Goal: Task Accomplishment & Management: Complete application form

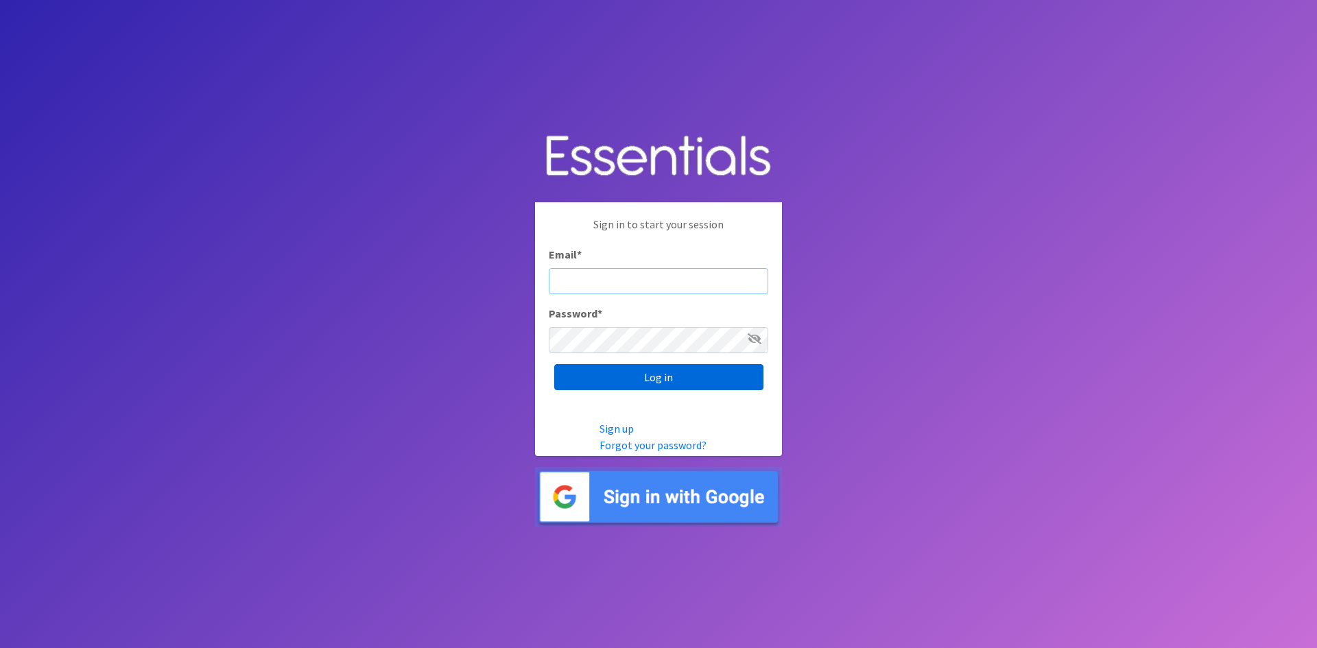
type input "[EMAIL_ADDRESS][DOMAIN_NAME]"
click at [625, 381] on input "Log in" at bounding box center [658, 377] width 209 height 26
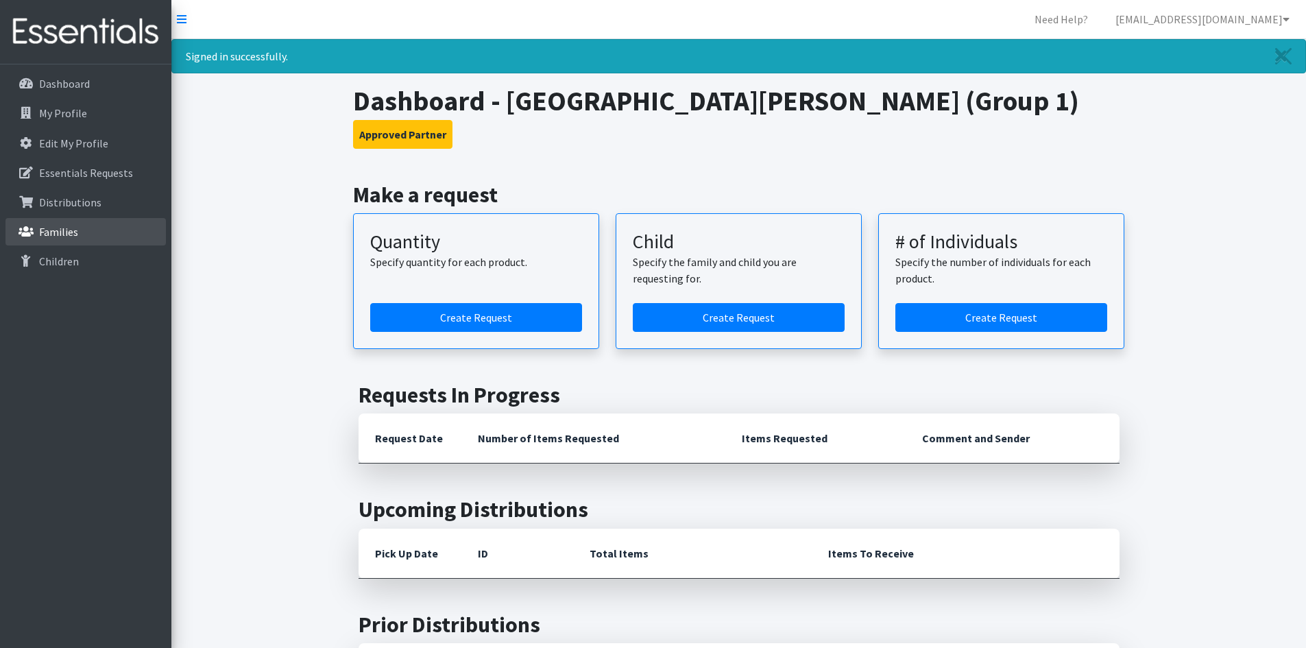
click at [61, 229] on p "Families" at bounding box center [58, 232] width 39 height 14
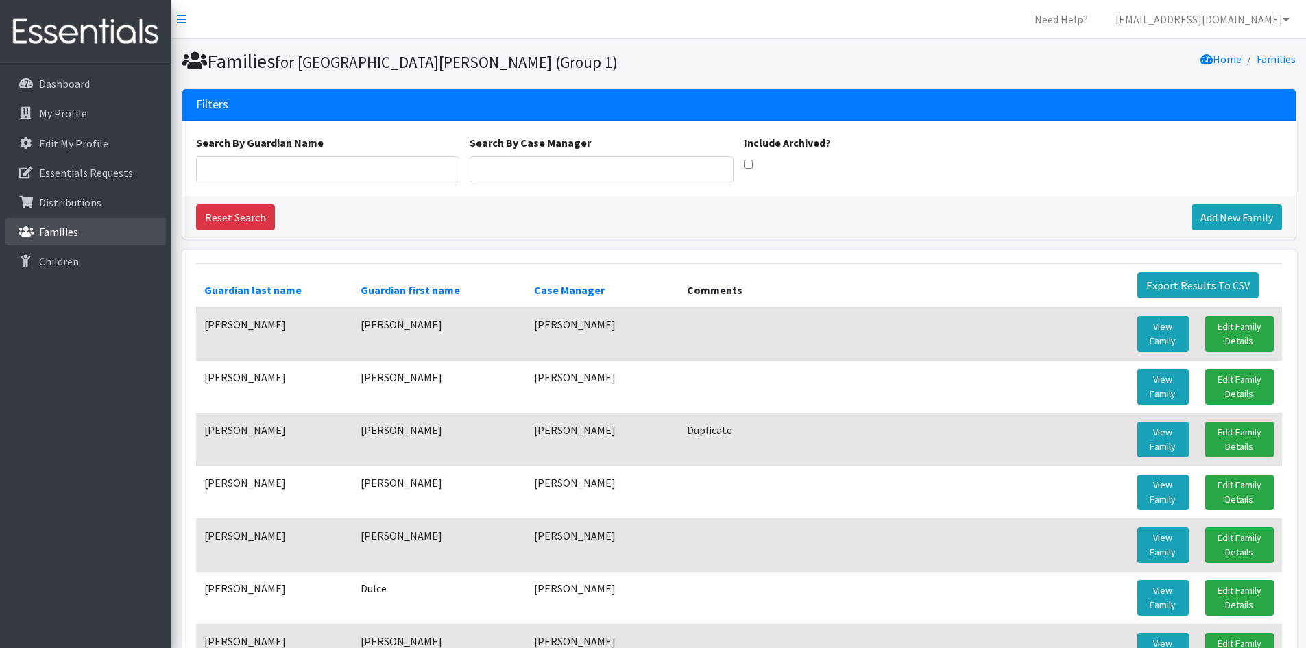
click at [79, 228] on link "Families" at bounding box center [85, 231] width 160 height 27
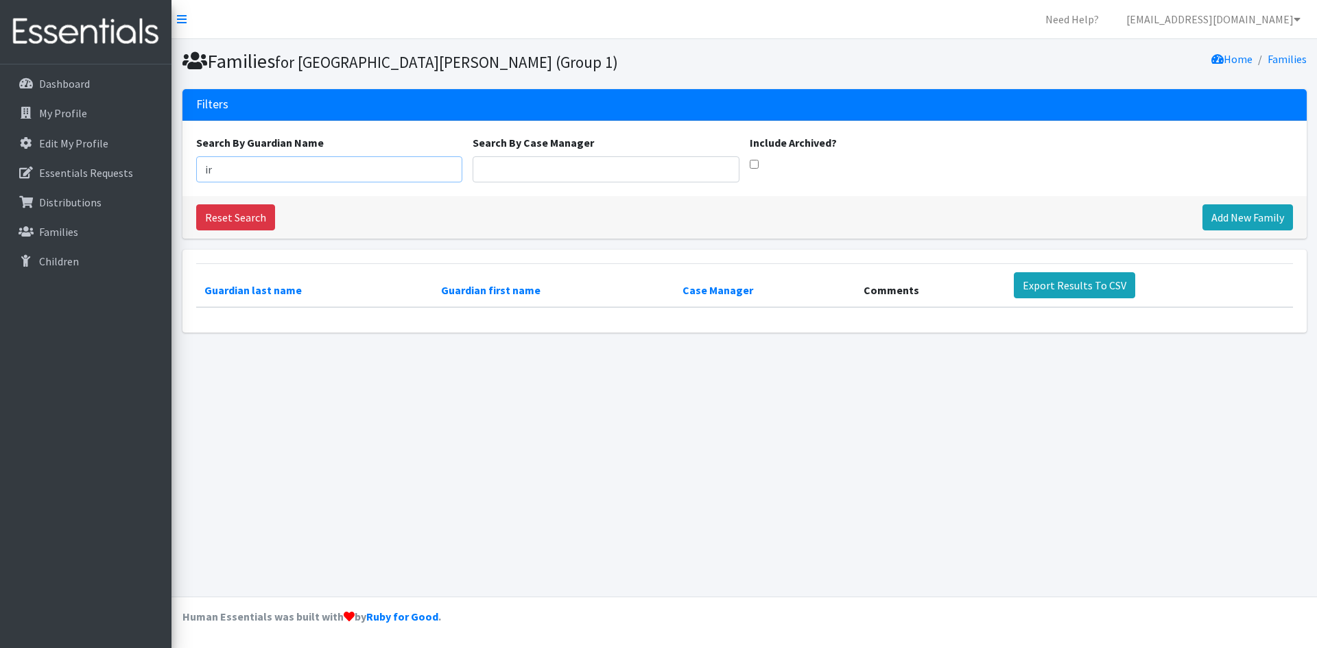
type input "i"
type input "iridian"
click at [77, 233] on p "Families" at bounding box center [58, 232] width 39 height 14
click at [1216, 215] on link "Add New Family" at bounding box center [1247, 217] width 91 height 26
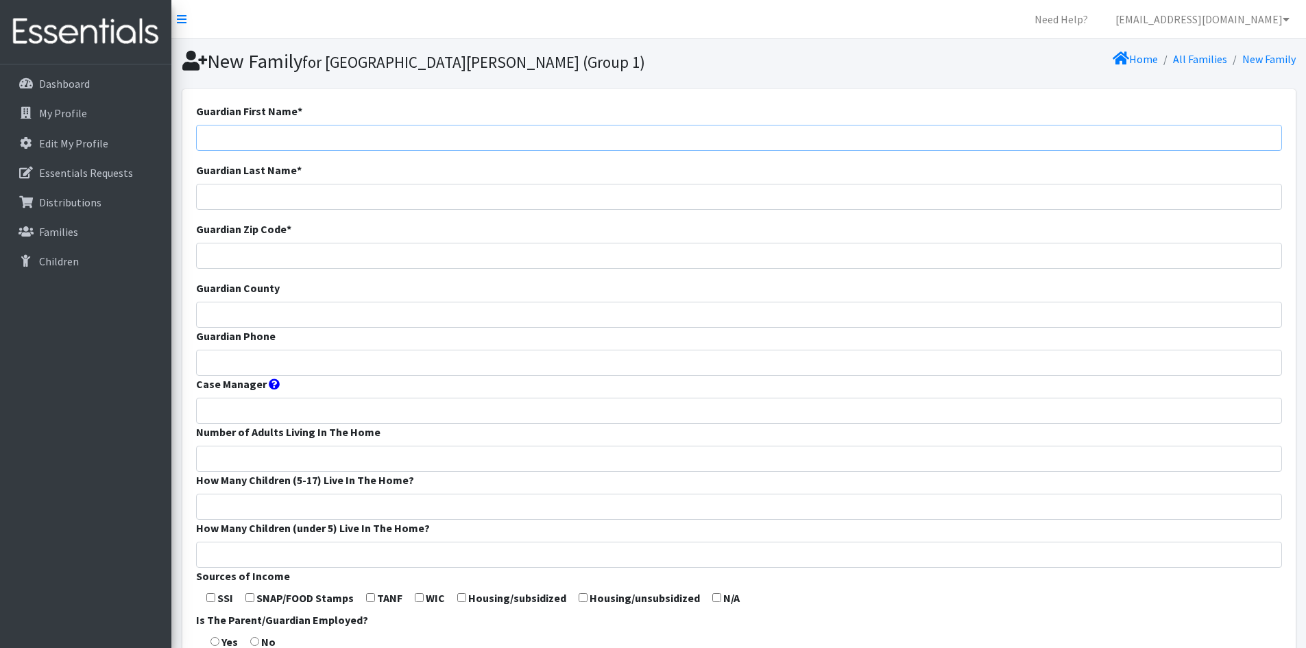
click at [250, 126] on input "Guardian First Name *" at bounding box center [739, 138] width 1086 height 26
type input "Iridian"
type input "Lopez Sepulveda"
click at [300, 259] on input "Guardian Zip Code *" at bounding box center [739, 256] width 1086 height 26
type input "63049"
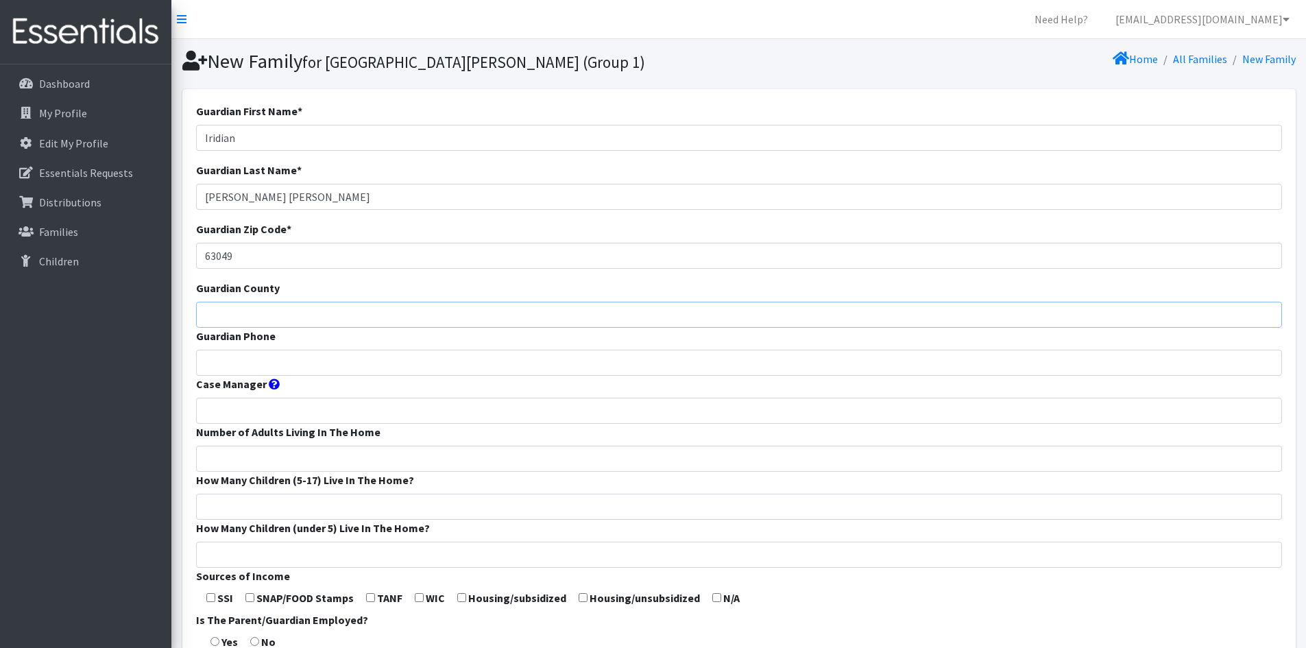
click at [239, 309] on input "Guardian County" at bounding box center [739, 315] width 1086 height 26
click at [220, 364] on input "Guardian Phone" at bounding box center [739, 363] width 1086 height 26
type input "(636)575-0523"
click at [272, 412] on input "Case Manager" at bounding box center [739, 411] width 1086 height 26
type input "Jessica Cervantes"
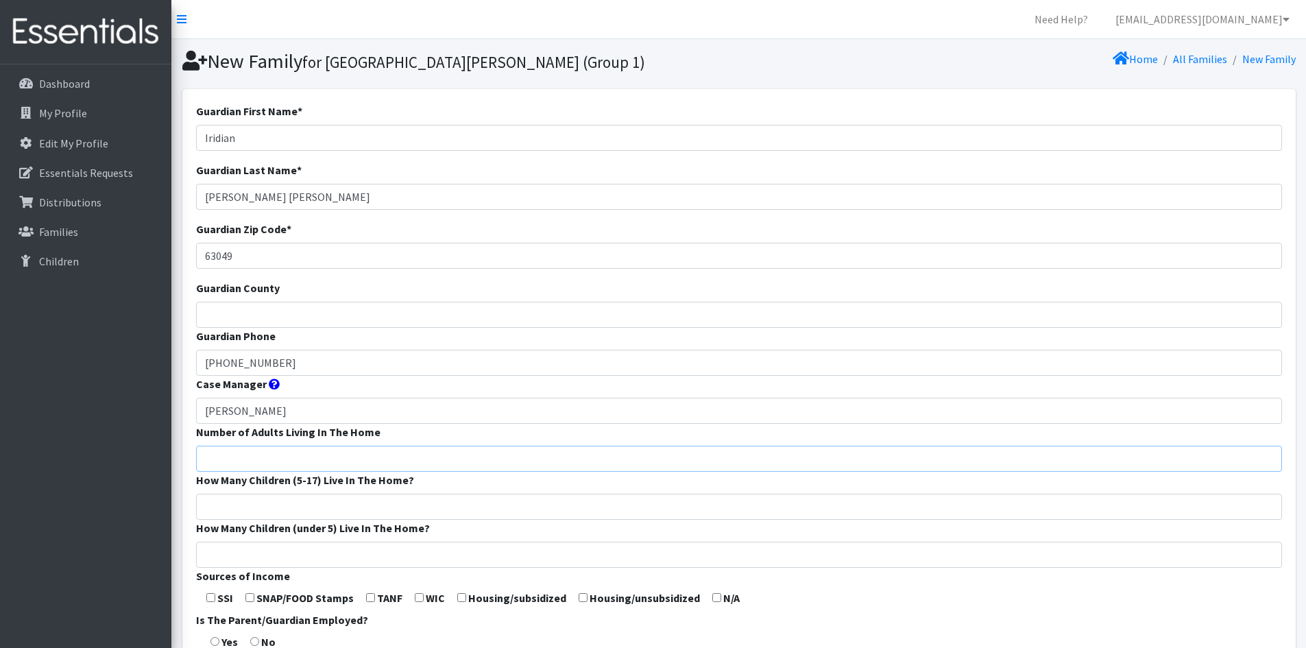
click at [259, 459] on input "Number of Adults Living In The Home" at bounding box center [739, 459] width 1086 height 26
type input "2"
click at [272, 514] on input "How Many Children (5-17) Live In The Home?" at bounding box center [739, 507] width 1086 height 26
type input "1"
click at [286, 544] on input "How Many Children (under 5) Live In The Home?" at bounding box center [739, 555] width 1086 height 26
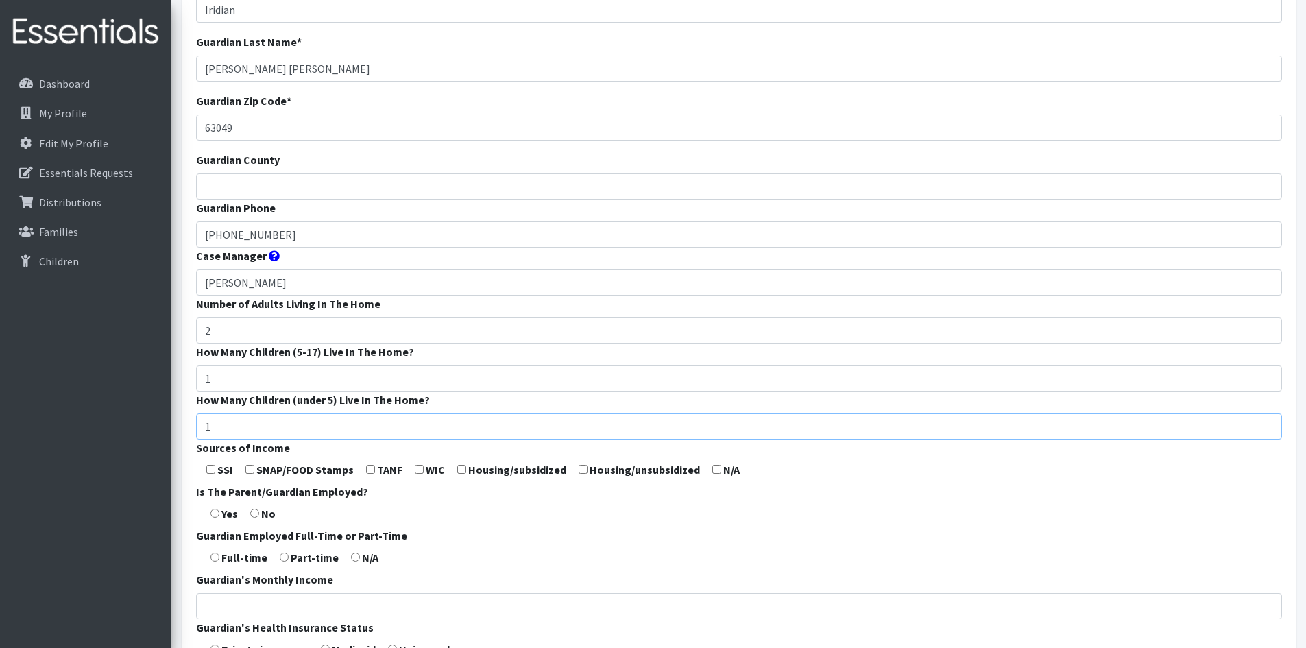
scroll to position [137, 0]
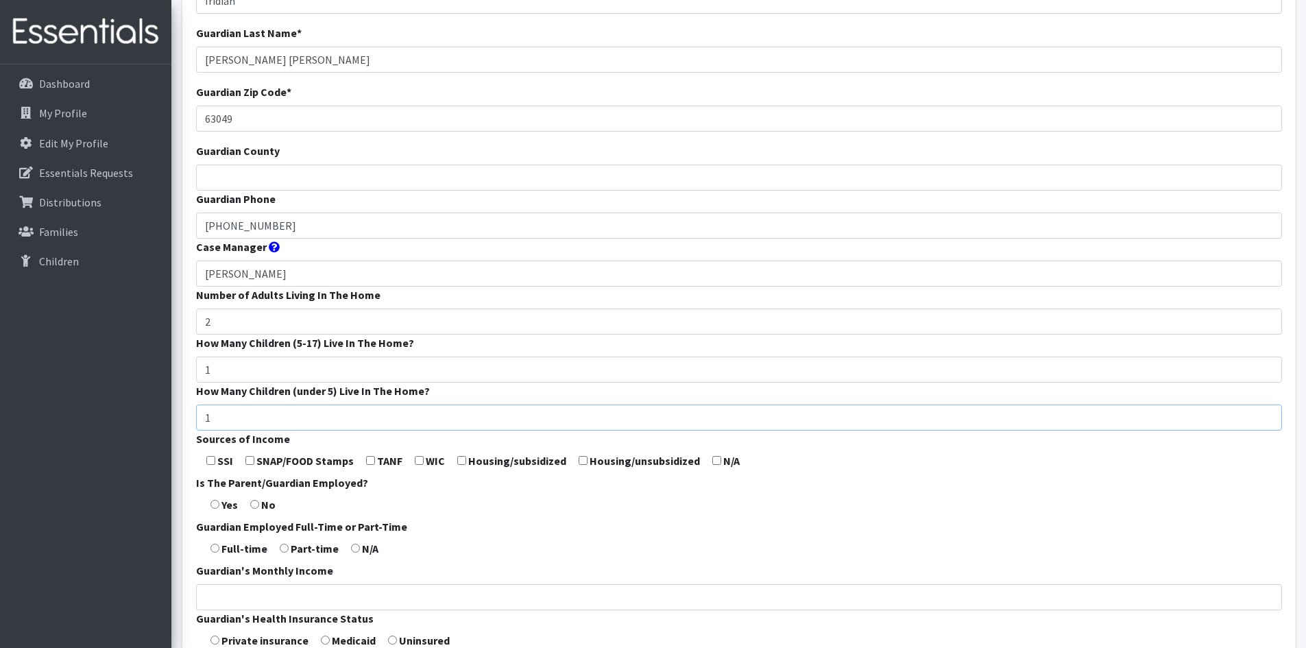
type input "1"
click at [420, 462] on input "checkbox" at bounding box center [419, 460] width 9 height 9
checkbox input "true"
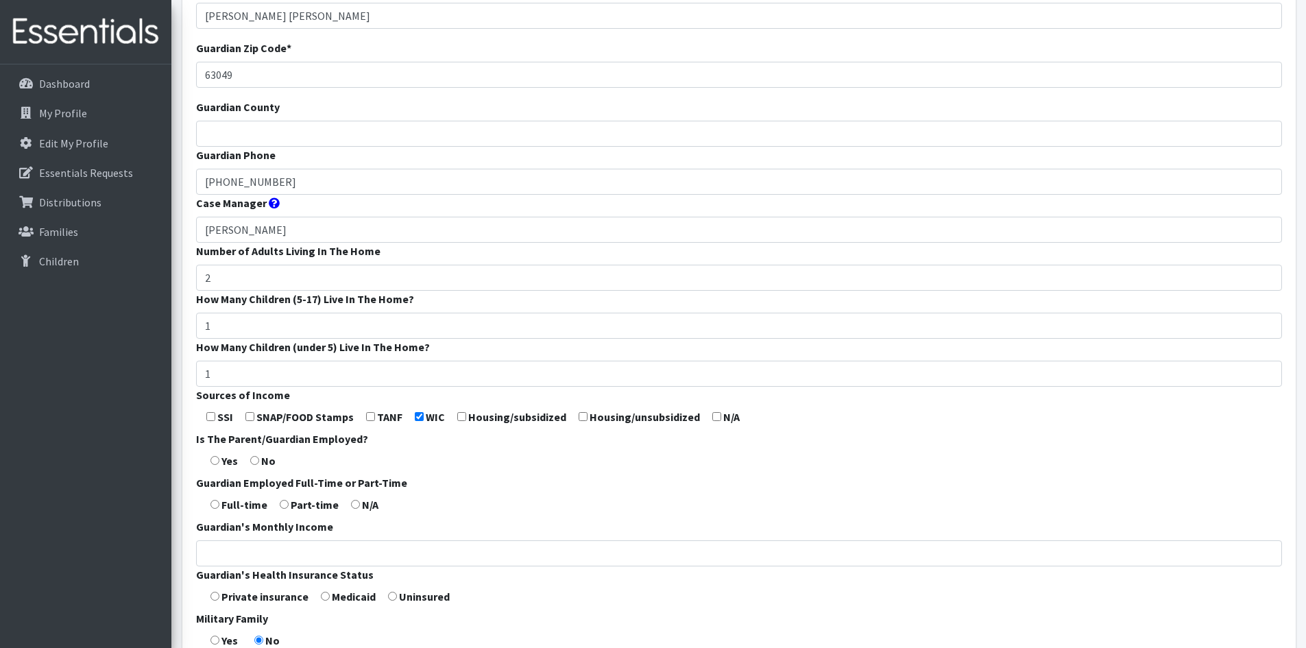
scroll to position [206, 0]
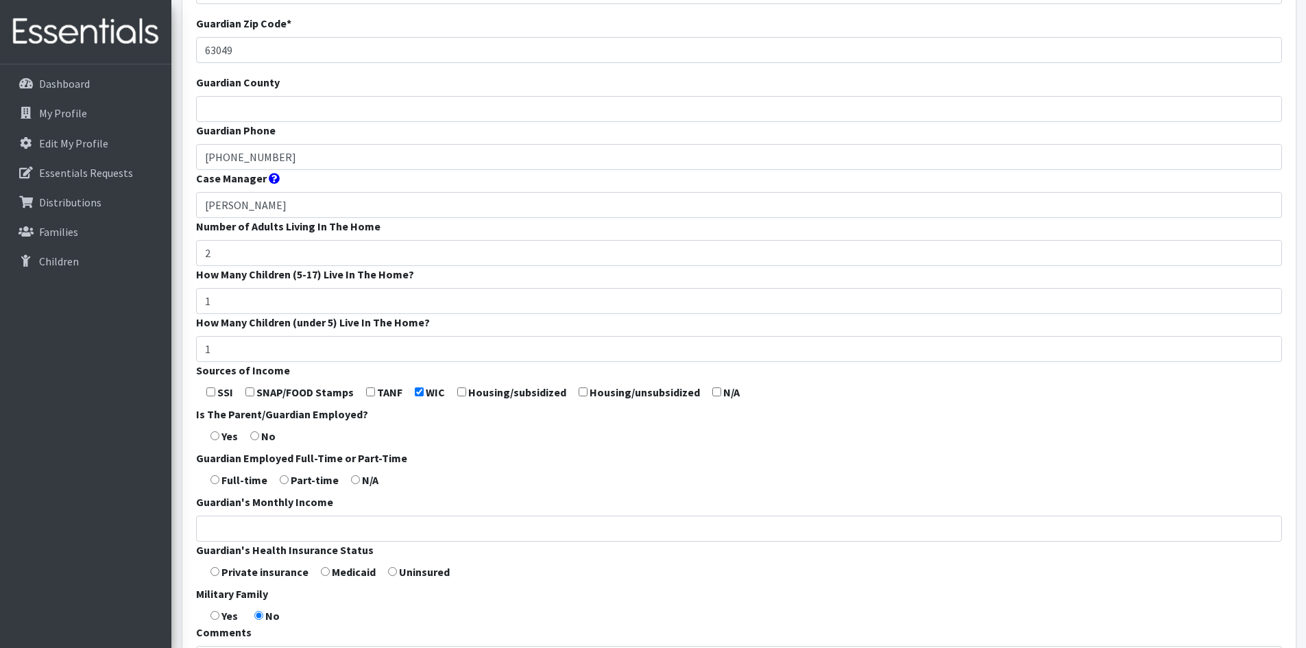
click at [213, 438] on input "radio" at bounding box center [215, 435] width 9 height 9
radio input "true"
click at [215, 481] on input "radio" at bounding box center [215, 479] width 9 height 9
radio input "true"
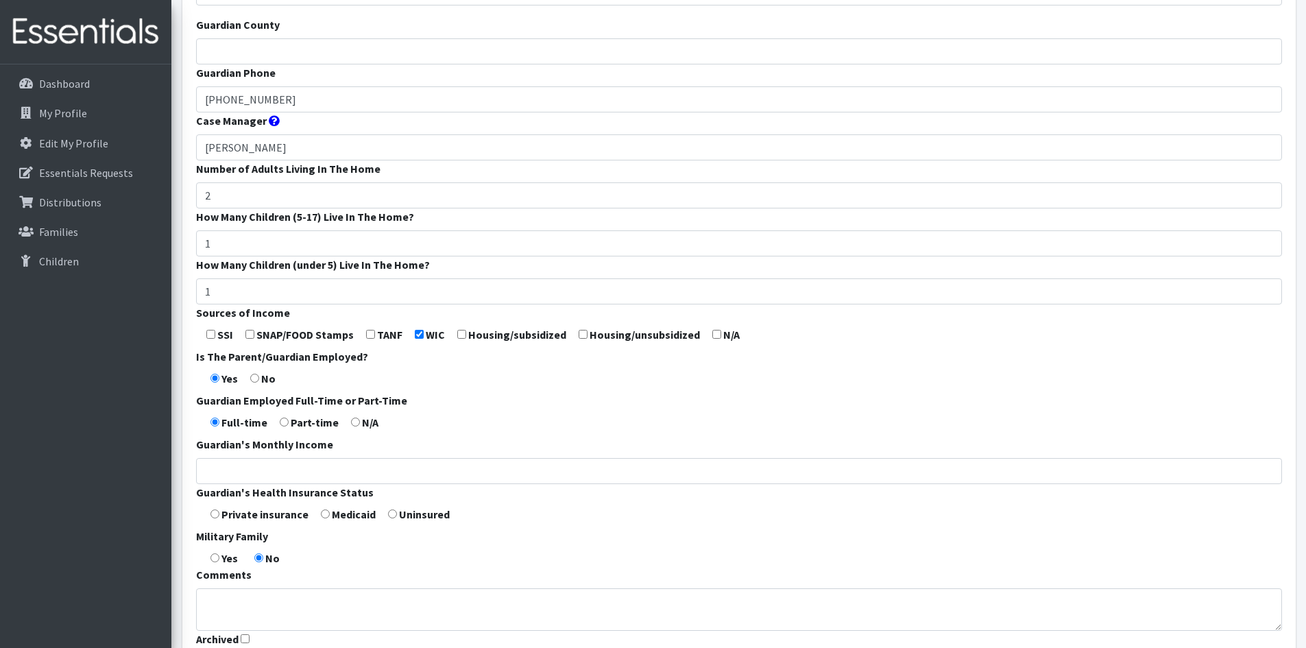
scroll to position [343, 0]
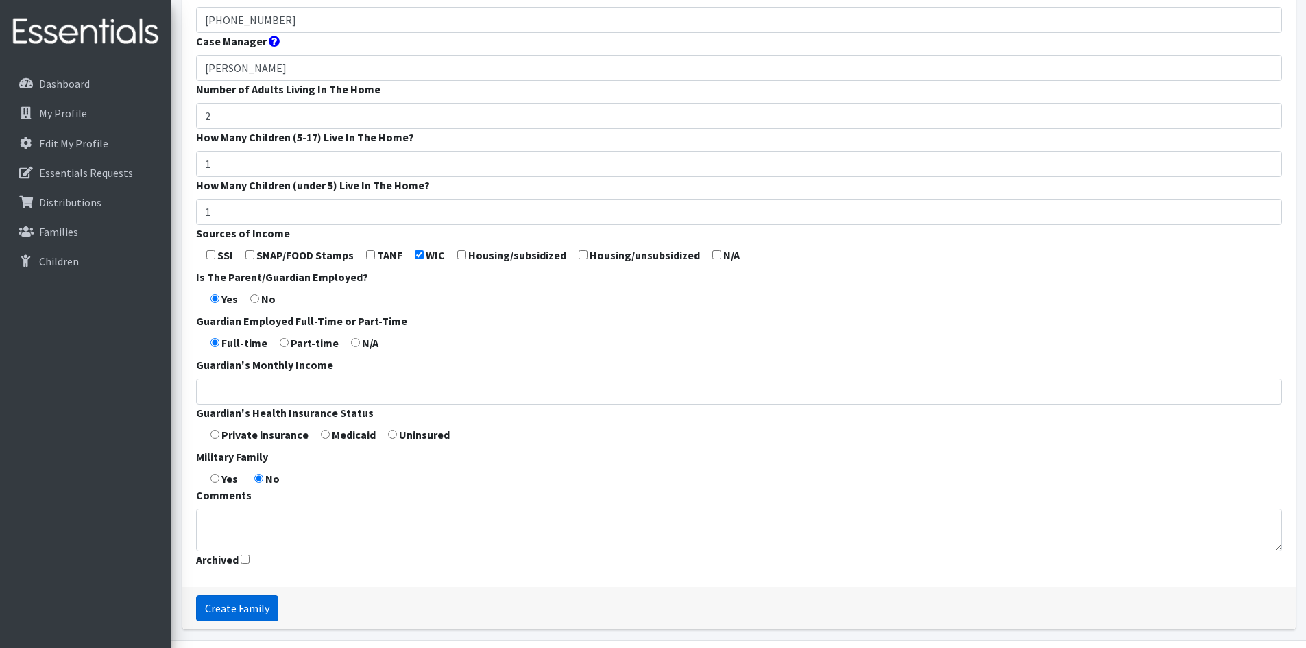
click at [225, 612] on input "Create Family" at bounding box center [237, 608] width 82 height 26
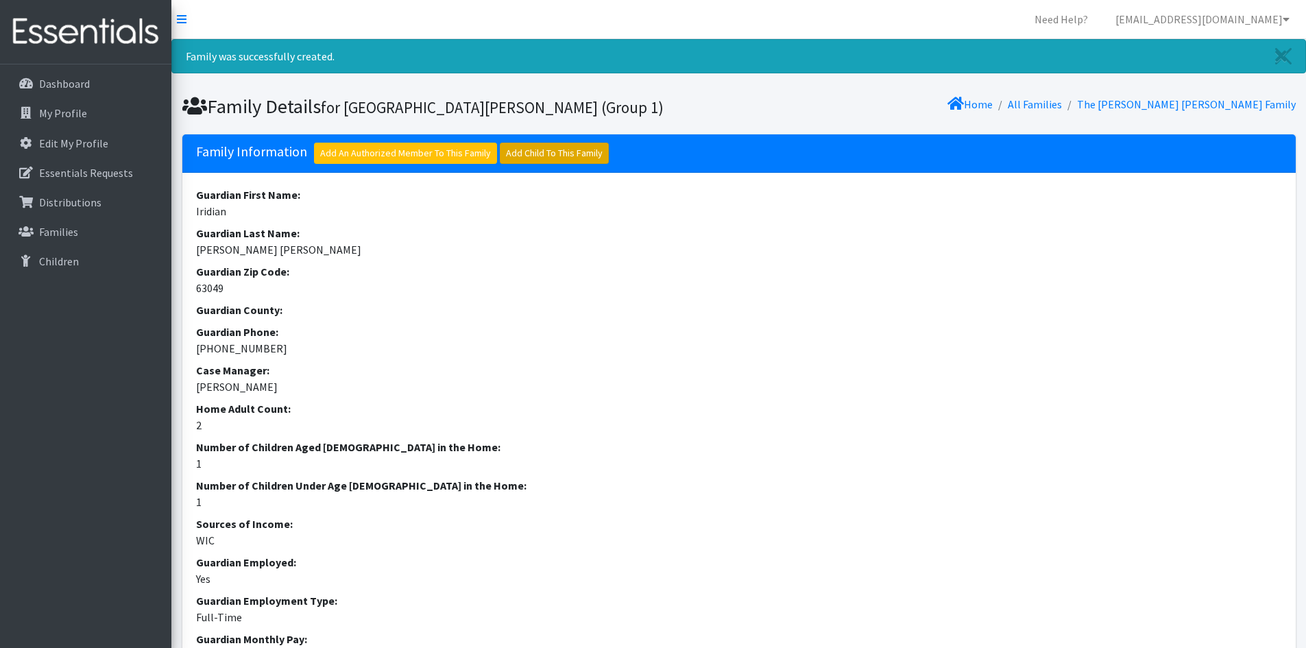
click at [575, 150] on link "Add Child To This Family" at bounding box center [554, 153] width 109 height 21
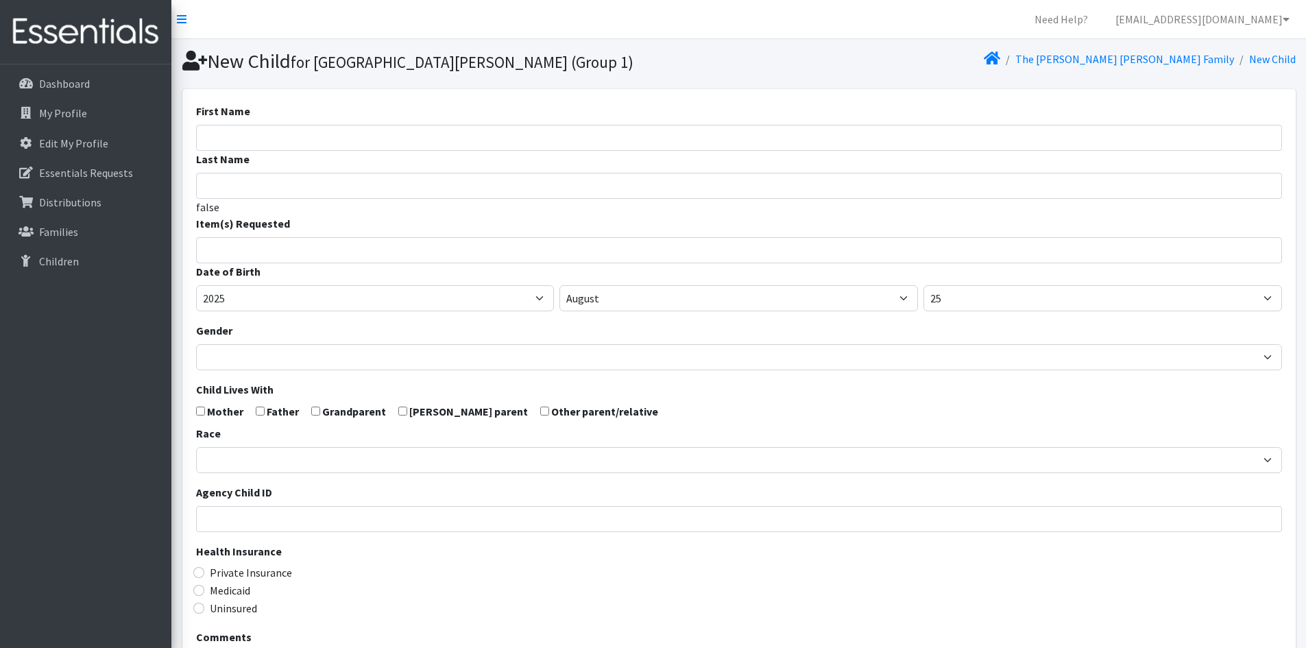
select select
click at [243, 141] on input "First Name" at bounding box center [739, 138] width 1086 height 26
type input "[PERSON_NAME]"
type input "s"
type input "[PERSON_NAME]"
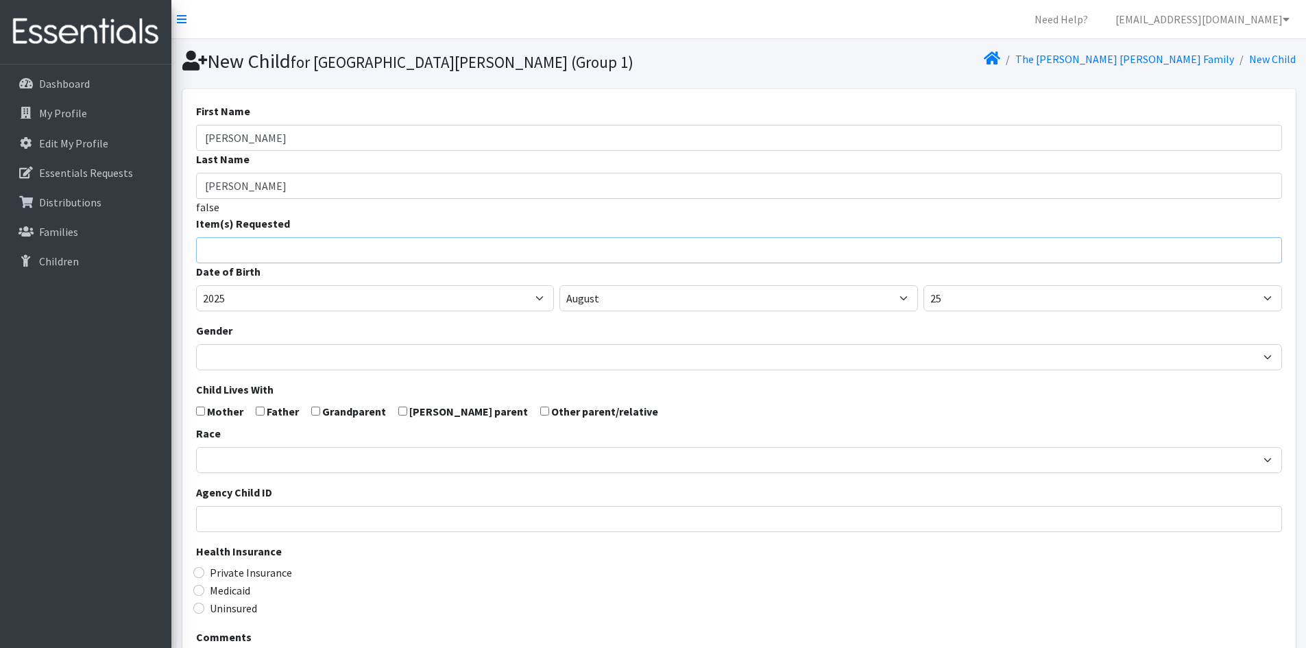
click at [291, 250] on input "search" at bounding box center [748, 248] width 1081 height 12
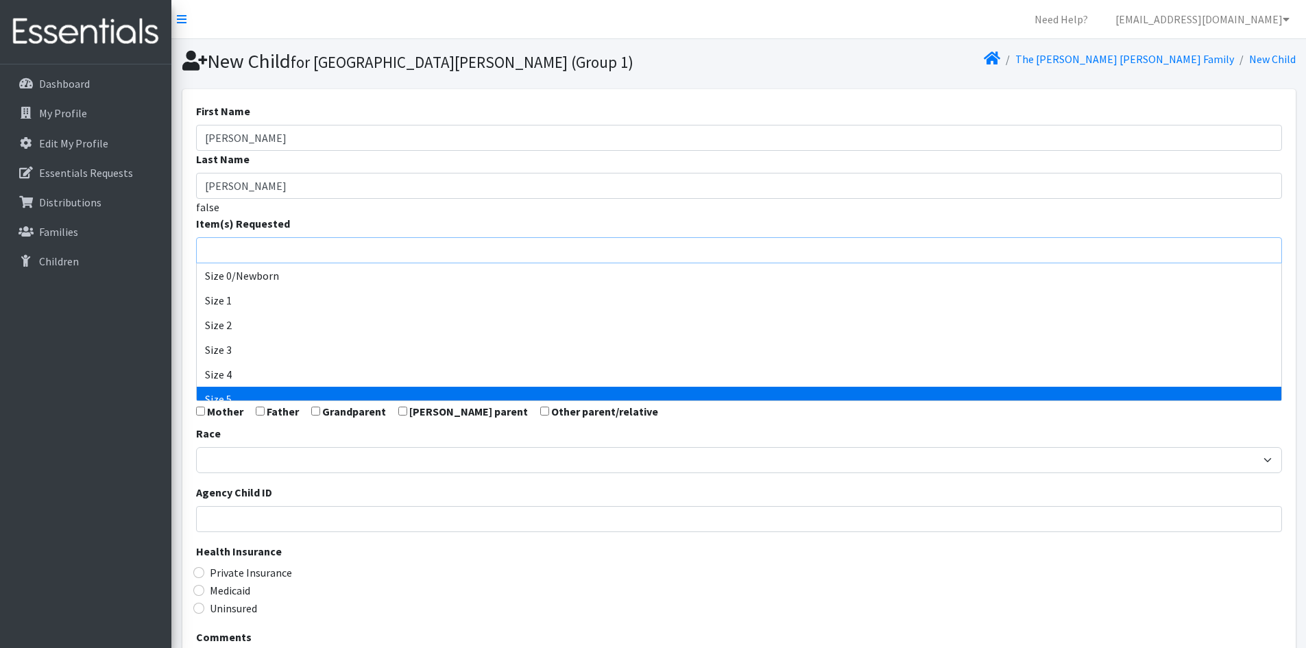
scroll to position [69, 0]
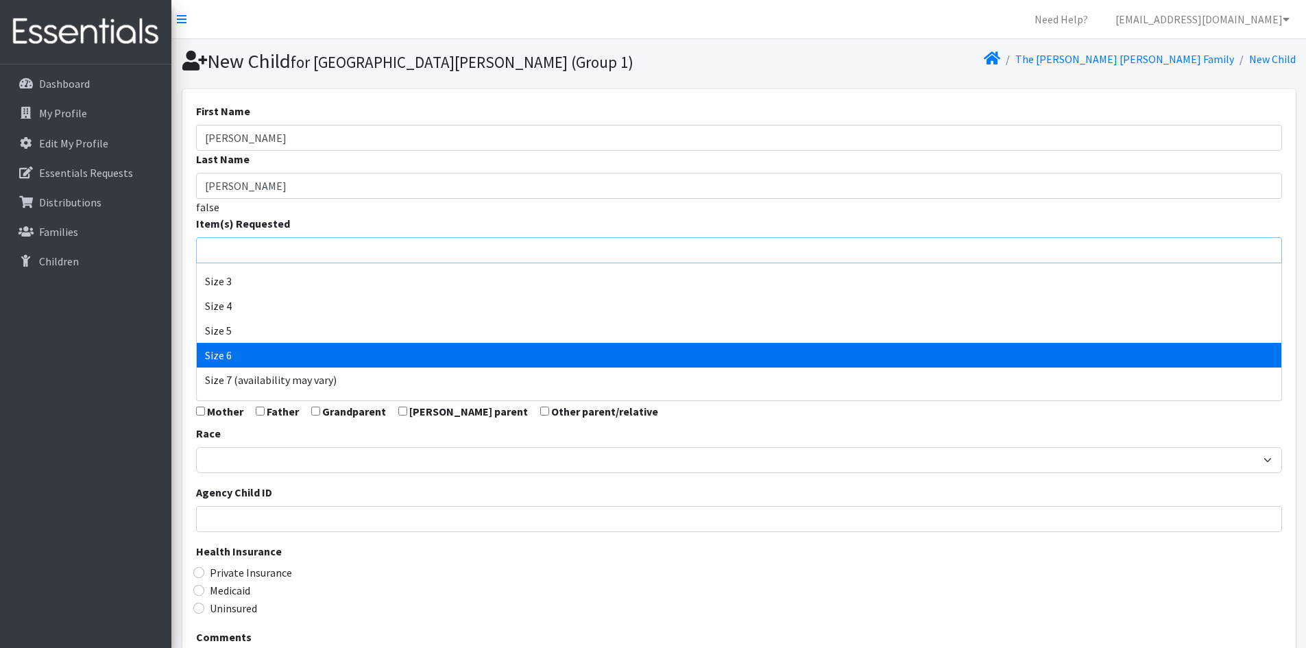
select select "1100"
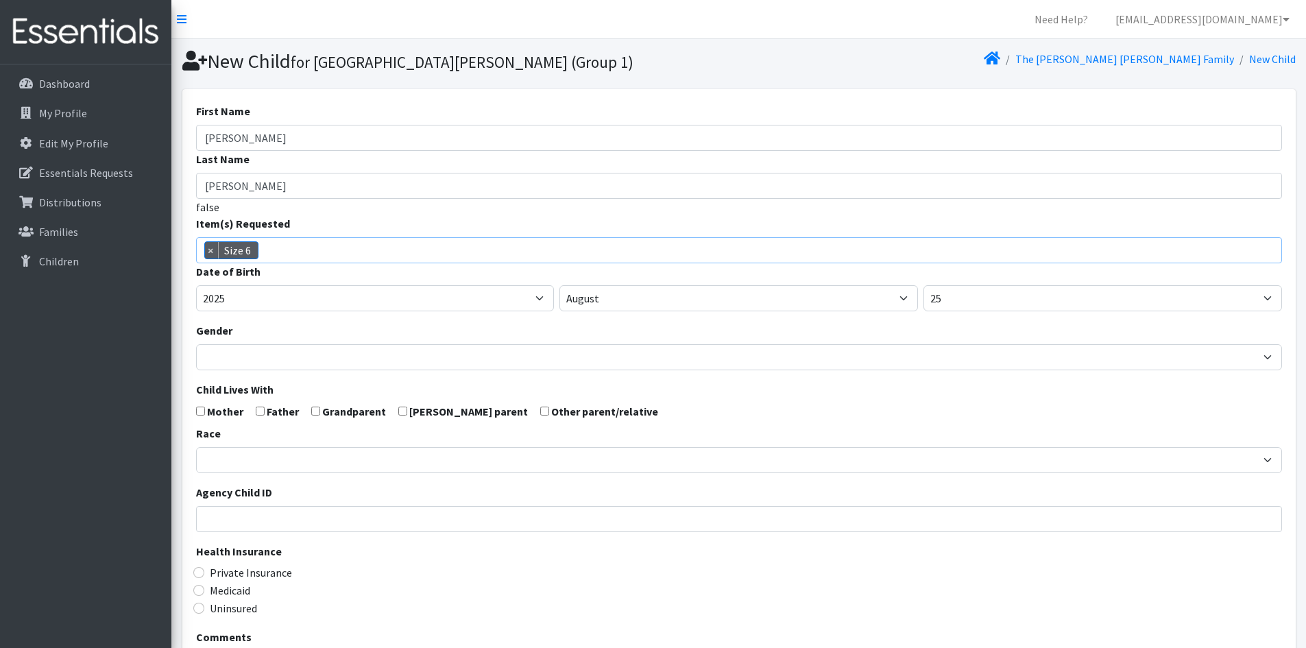
scroll to position [86, 0]
click at [280, 298] on select "2005 2006 2007 2008 2009 2010 2011 2012 2013 2014 2015 2016 2017 2018 2019 2020…" at bounding box center [375, 298] width 359 height 26
select select "2024"
click at [196, 285] on select "2005 2006 2007 2008 2009 2010 2011 2012 2013 2014 2015 2016 2017 2018 2019 2020…" at bounding box center [375, 298] width 359 height 26
click at [605, 300] on select "January February March April May June July August September October November De…" at bounding box center [739, 298] width 359 height 26
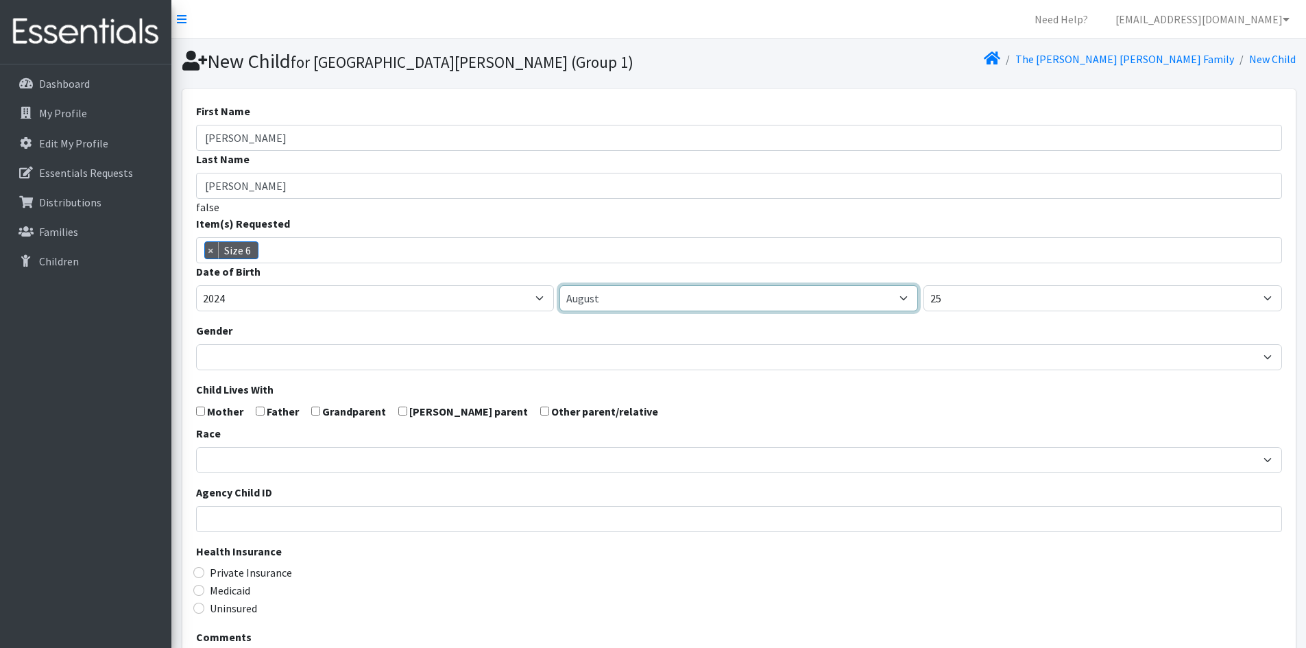
select select "7"
click at [560, 285] on select "January February March April May June July August September October November De…" at bounding box center [739, 298] width 359 height 26
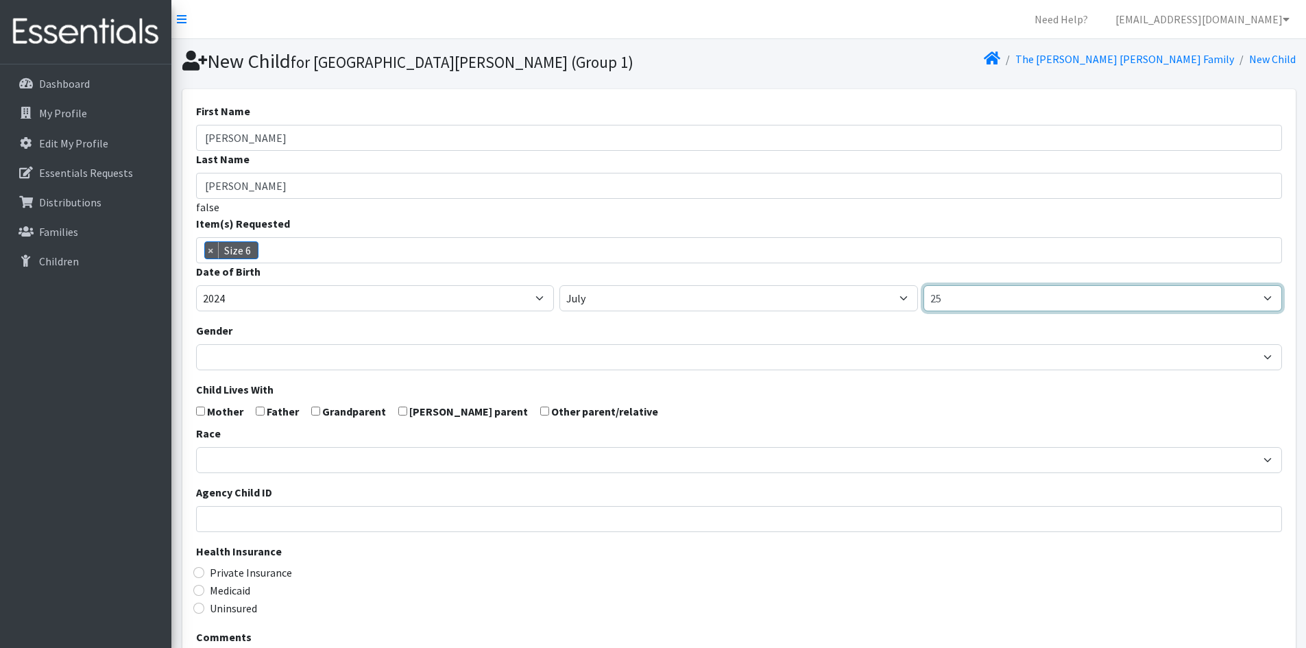
click at [989, 299] on select "1 2 3 4 5 6 7 8 9 10 11 12 13 14 15 16 17 18 19 20 21 22 23 24 25 26 27 28 29 3…" at bounding box center [1103, 298] width 359 height 26
select select "10"
click at [924, 285] on select "1 2 3 4 5 6 7 8 9 10 11 12 13 14 15 16 17 18 19 20 21 22 23 24 25 26 27 28 29 3…" at bounding box center [1103, 298] width 359 height 26
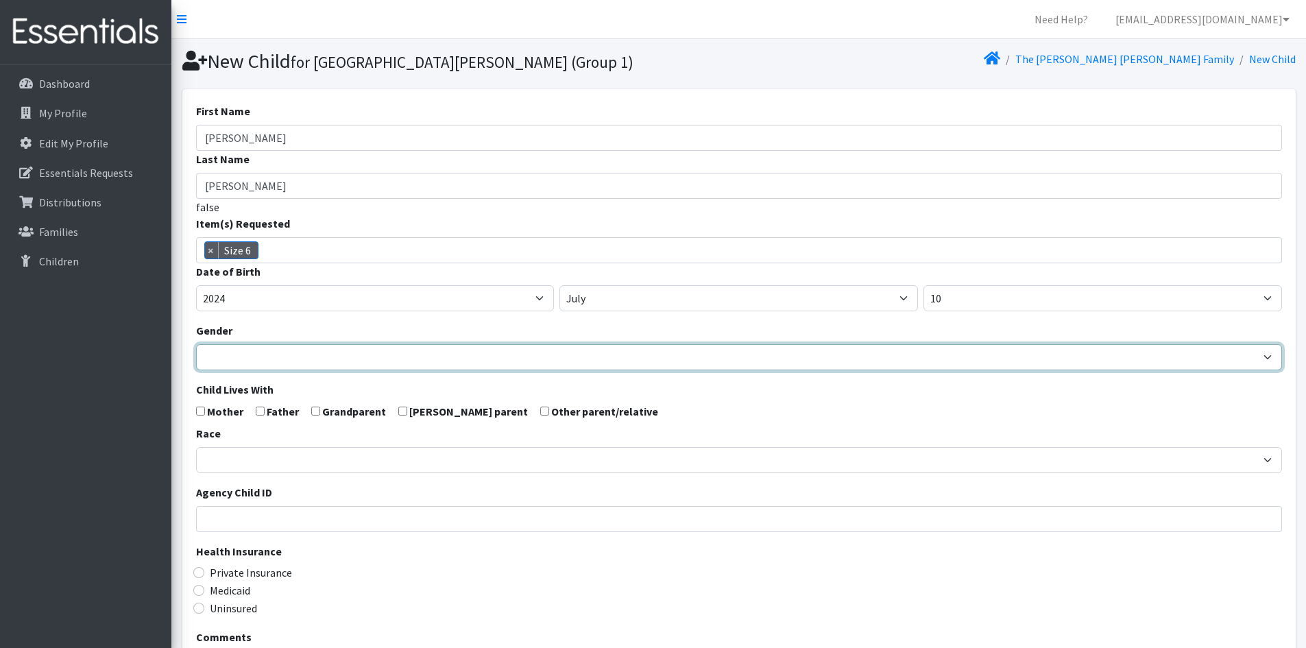
click at [305, 356] on select "Male Female" at bounding box center [739, 357] width 1086 height 26
select select "[DEMOGRAPHIC_DATA]"
click at [196, 344] on select "Male Female" at bounding box center [739, 357] width 1086 height 26
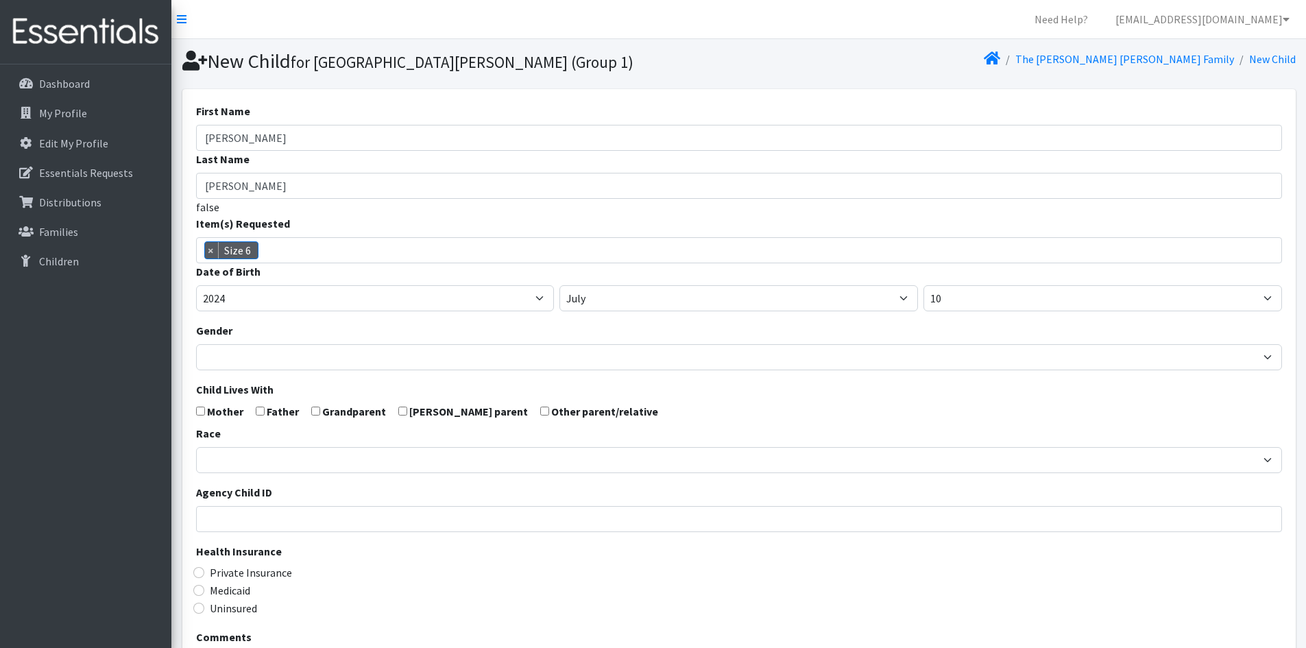
click at [202, 410] on input "checkbox" at bounding box center [200, 411] width 9 height 9
checkbox input "true"
click at [262, 411] on input "checkbox" at bounding box center [260, 411] width 9 height 9
checkbox input "true"
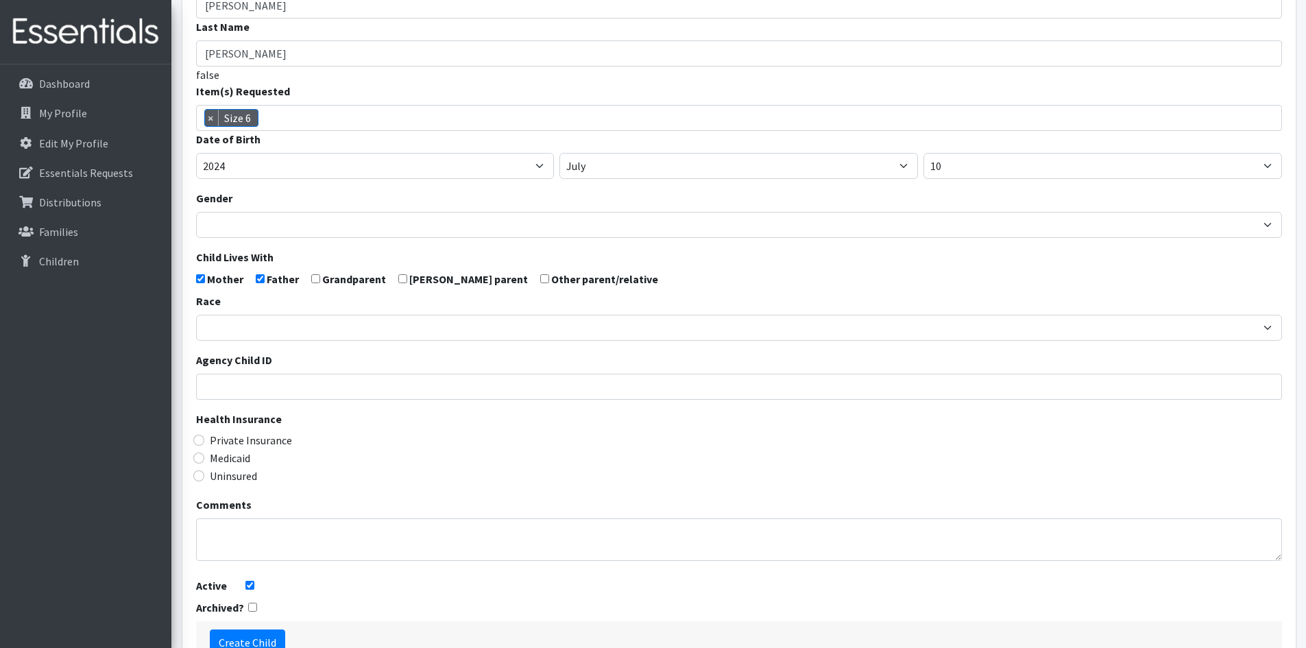
scroll to position [137, 0]
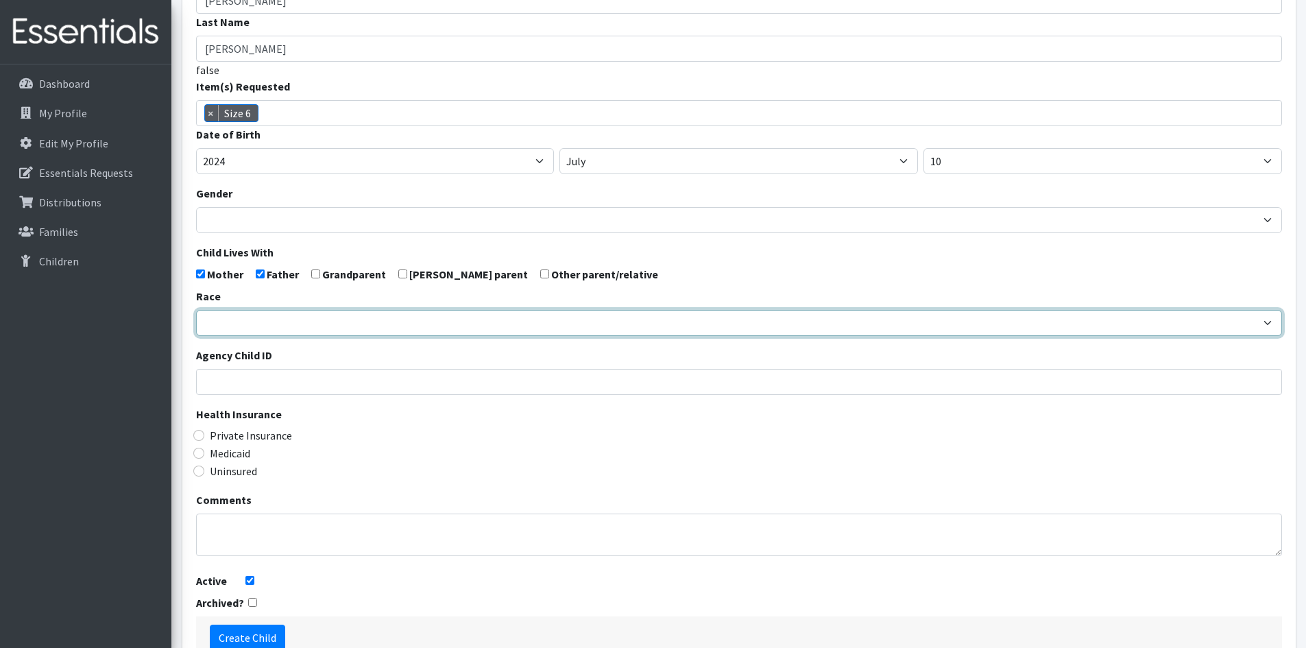
click at [272, 319] on select "African American Caucasian Hispanic Asian American Indian Pacific Islander Mult…" at bounding box center [739, 323] width 1086 height 26
select select "[DEMOGRAPHIC_DATA]"
click at [196, 310] on select "African American Caucasian Hispanic Asian American Indian Pacific Islander Mult…" at bounding box center [739, 323] width 1086 height 26
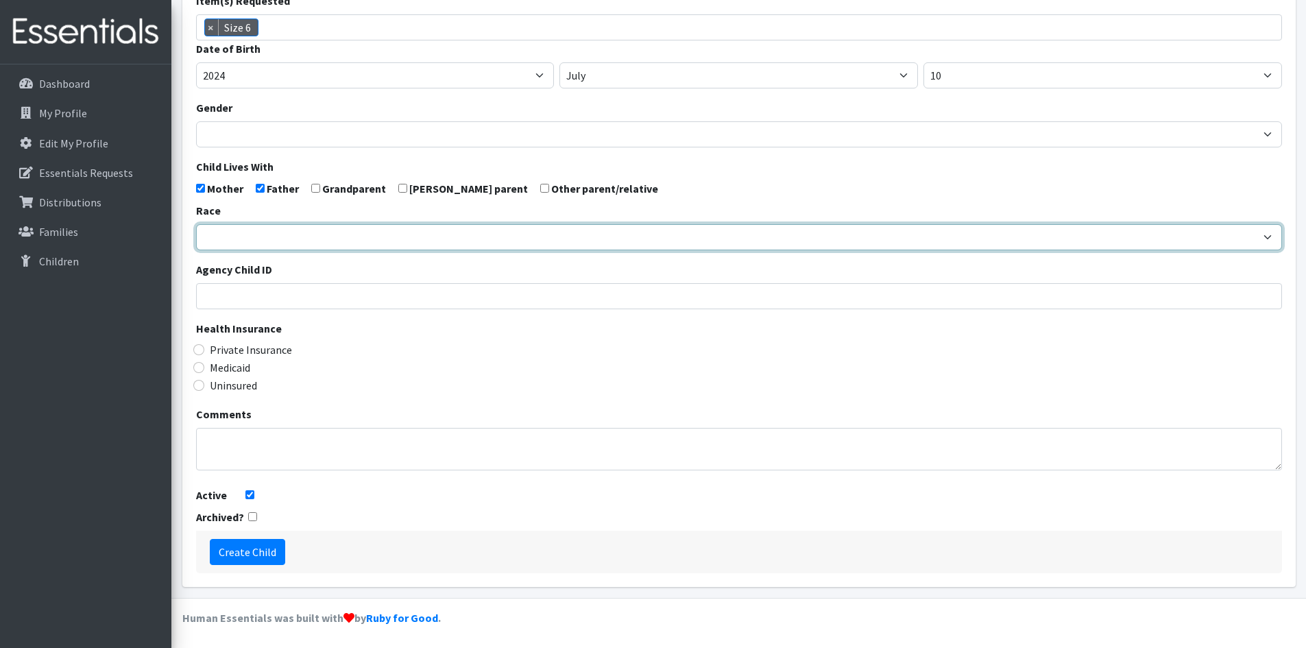
scroll to position [224, 0]
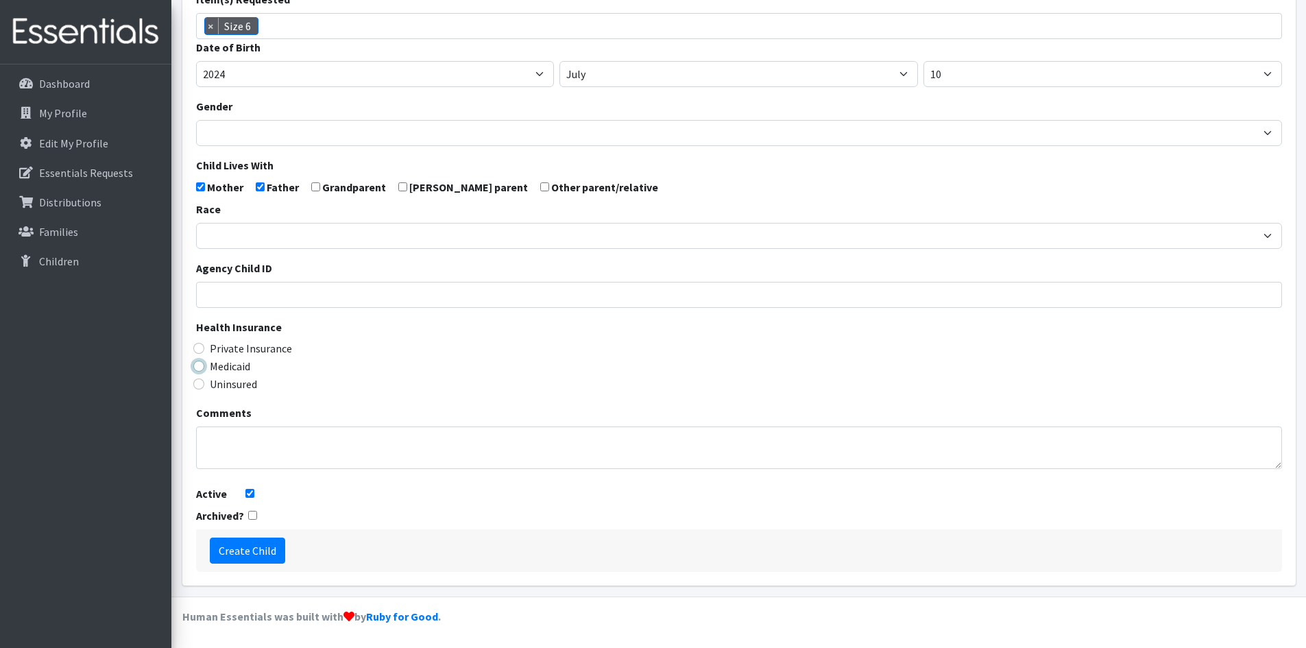
click at [197, 367] on input "Medicaid" at bounding box center [198, 366] width 11 height 11
radio input "true"
click at [250, 548] on input "Create Child" at bounding box center [247, 551] width 75 height 26
